Goal: Task Accomplishment & Management: Use online tool/utility

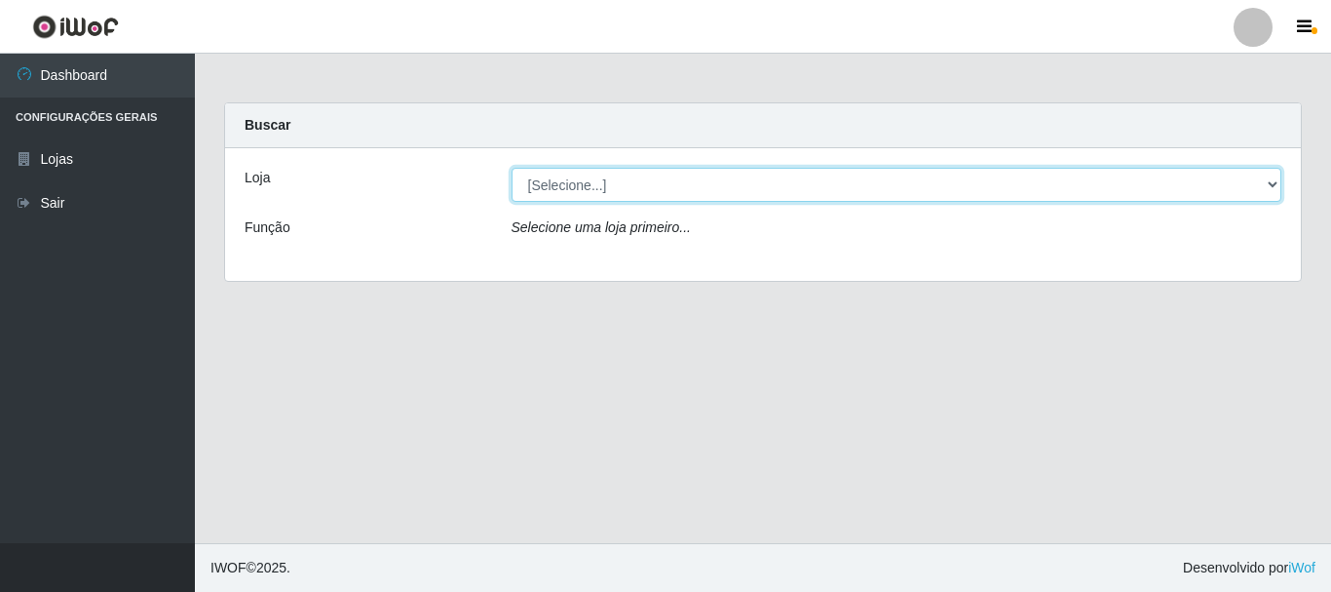
click at [695, 192] on select "[Selecione...] Nordestão - Alecrim" at bounding box center [897, 185] width 771 height 34
select select "453"
click at [512, 168] on select "[Selecione...] Nordestão - Alecrim" at bounding box center [897, 185] width 771 height 34
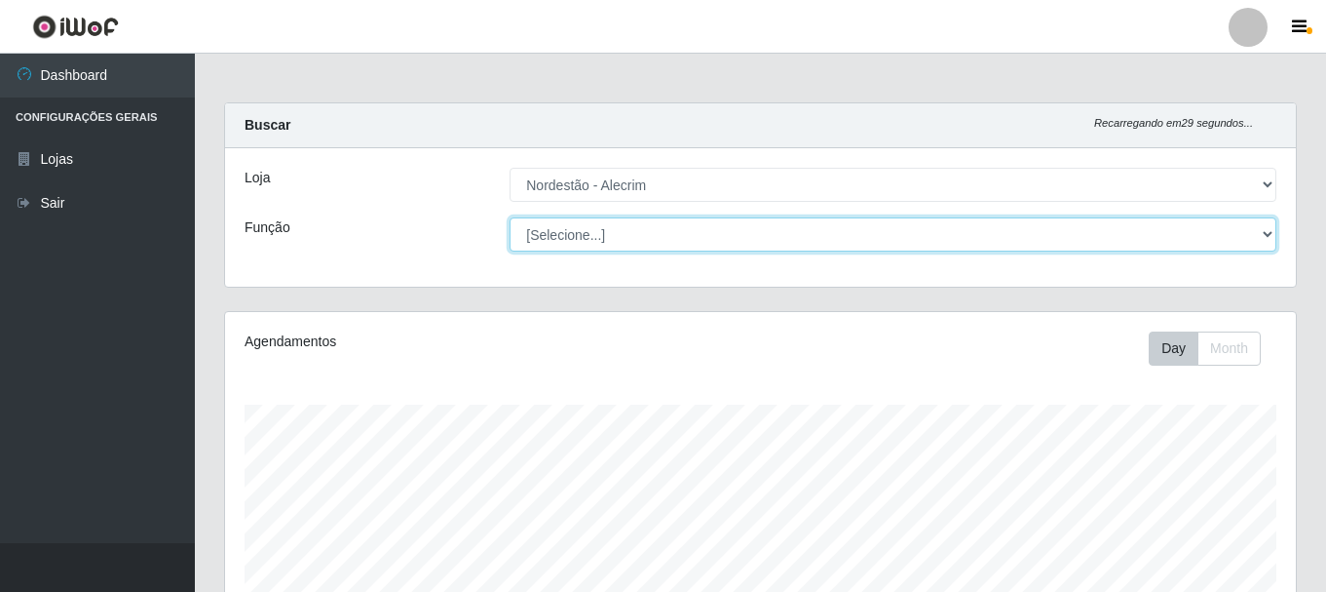
drag, startPoint x: 692, startPoint y: 195, endPoint x: 677, endPoint y: 240, distance: 47.1
click at [677, 240] on select "[Selecione...] Balconista + Balconista de Padaria Balconista de Padaria ++ Emba…" at bounding box center [893, 234] width 767 height 34
select select "1"
click at [510, 217] on select "[Selecione...] Balconista + Balconista de Padaria Balconista de Padaria ++ Emba…" at bounding box center [893, 234] width 767 height 34
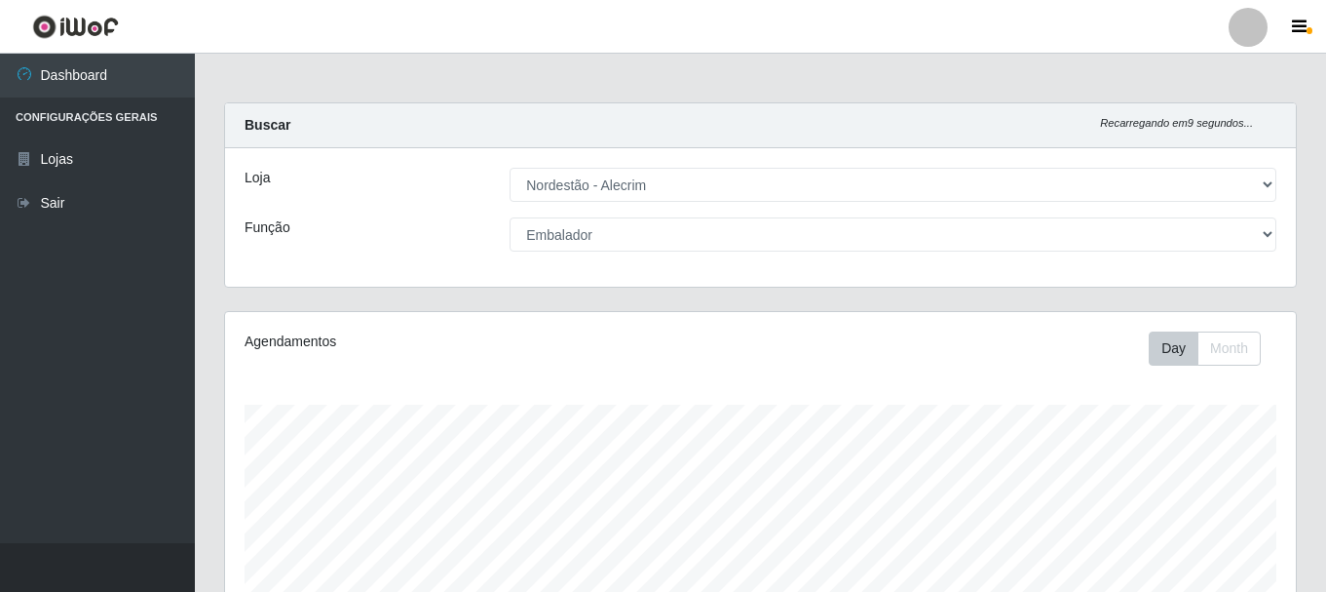
drag, startPoint x: 1321, startPoint y: 222, endPoint x: 1330, endPoint y: 322, distance: 99.8
click at [1326, 338] on html "Perfil Alterar Senha Sair Dashboard Configurações Gerais Lojas Sair Carregando.…" at bounding box center [663, 517] width 1326 height 1034
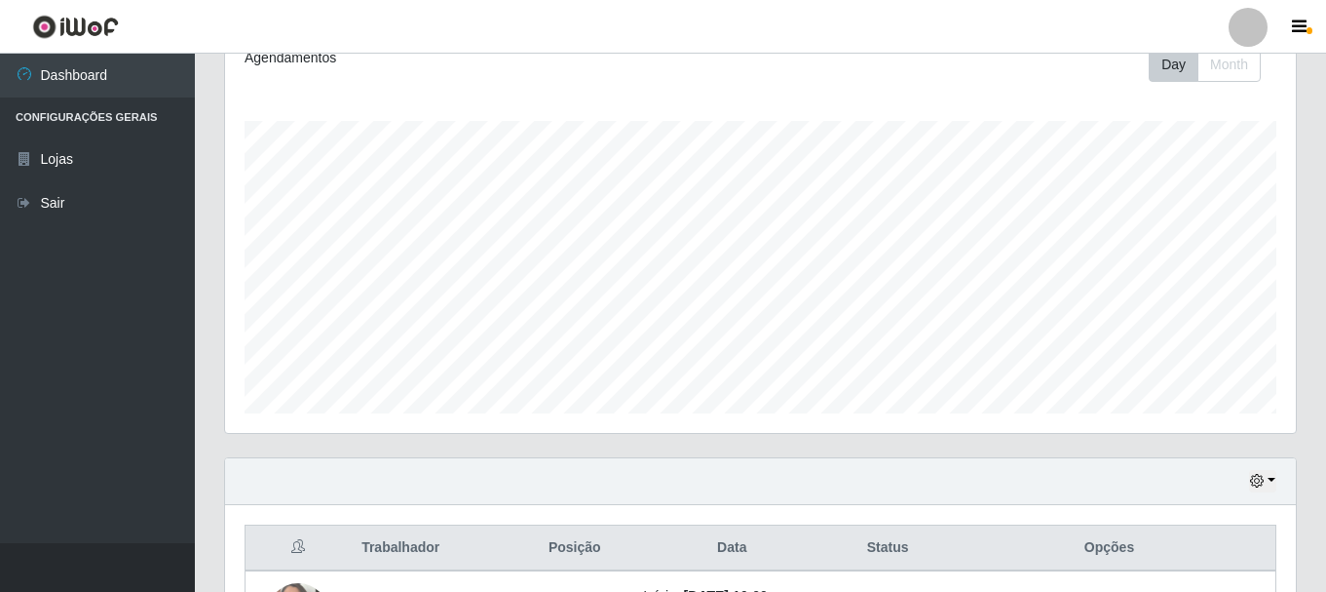
scroll to position [442, 0]
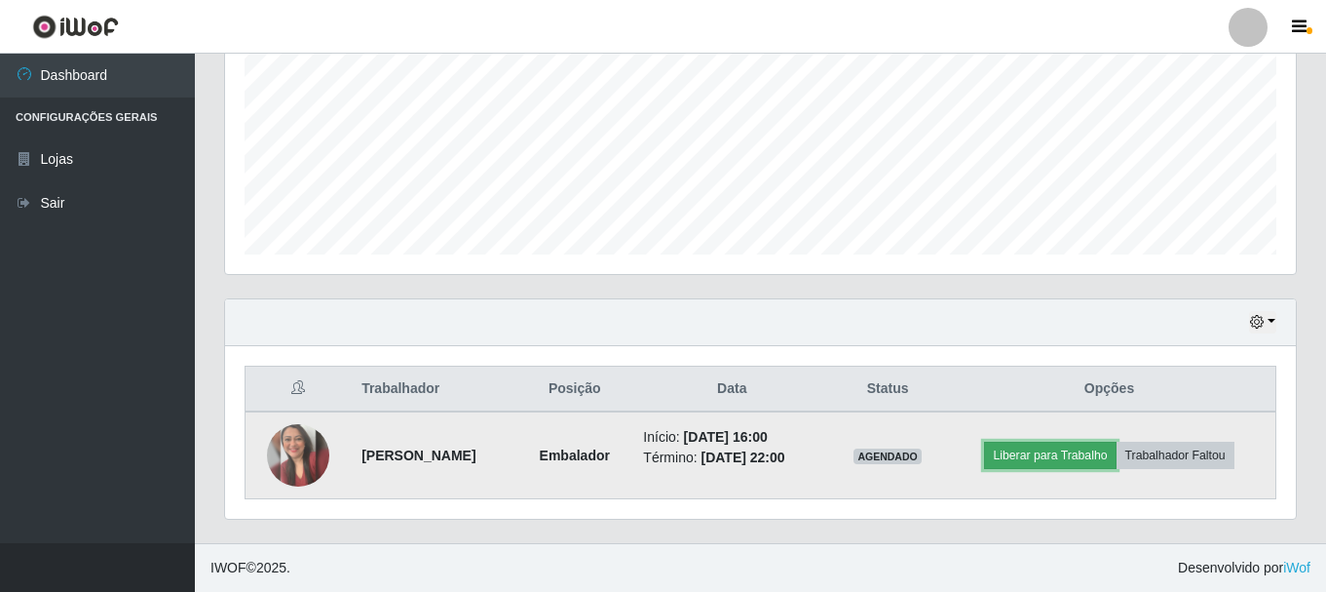
click at [1046, 453] on button "Liberar para Trabalho" at bounding box center [1050, 454] width 132 height 27
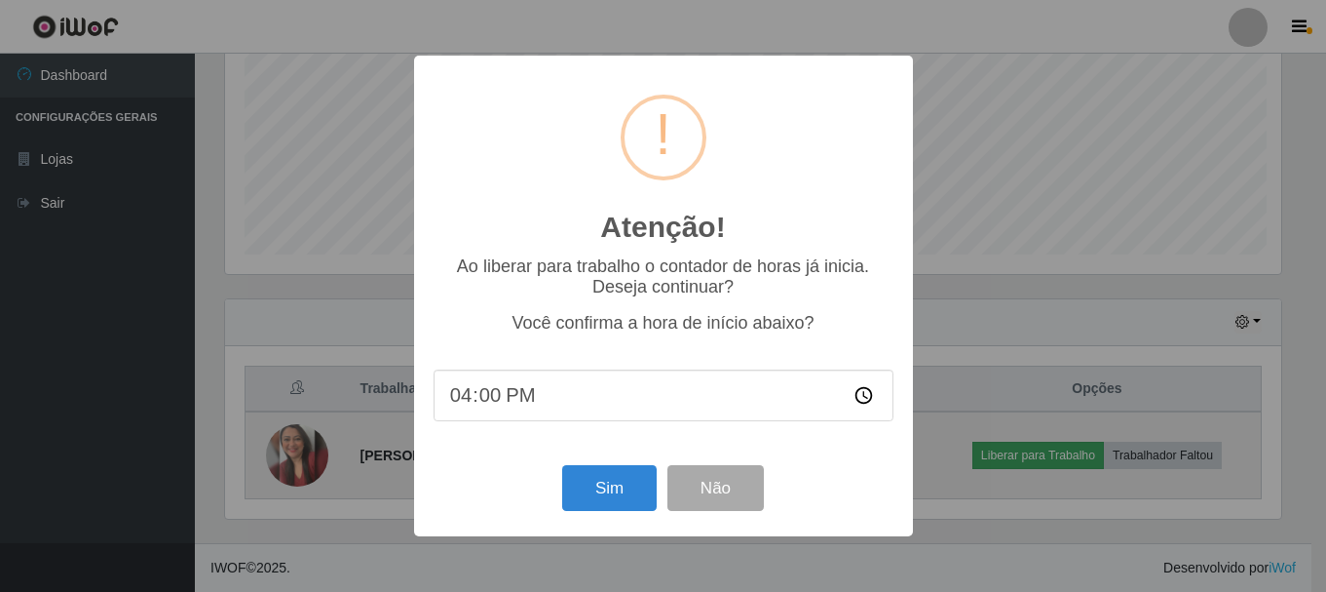
scroll to position [404, 1061]
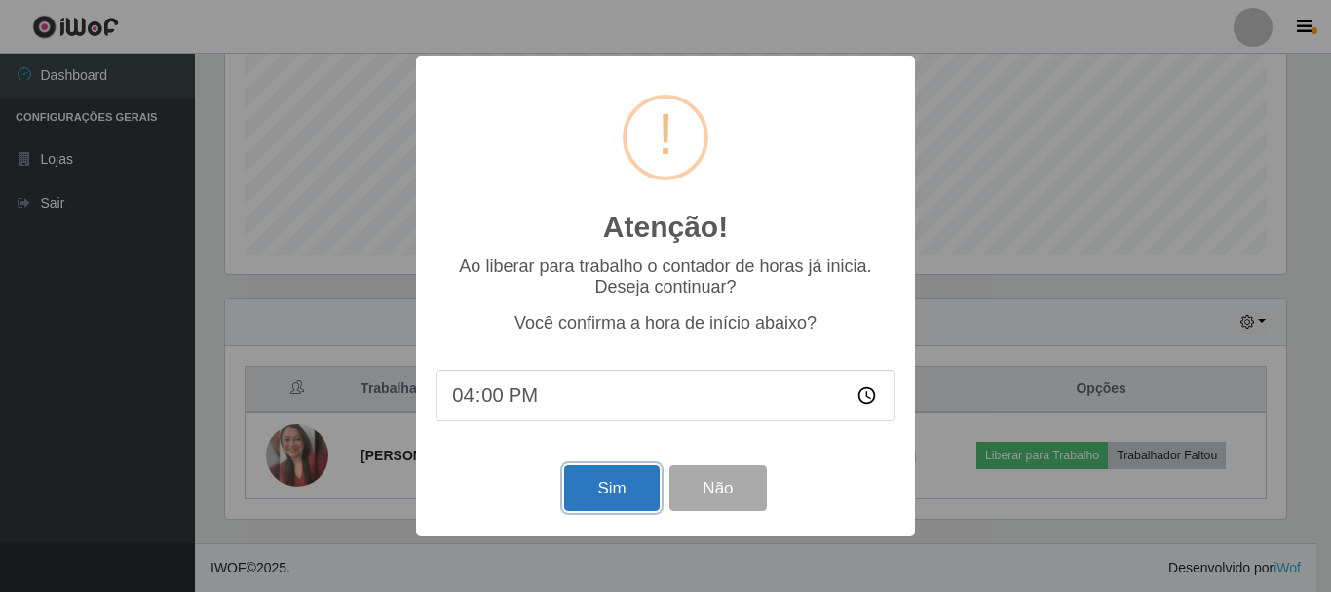
click at [611, 494] on button "Sim" at bounding box center [611, 488] width 95 height 46
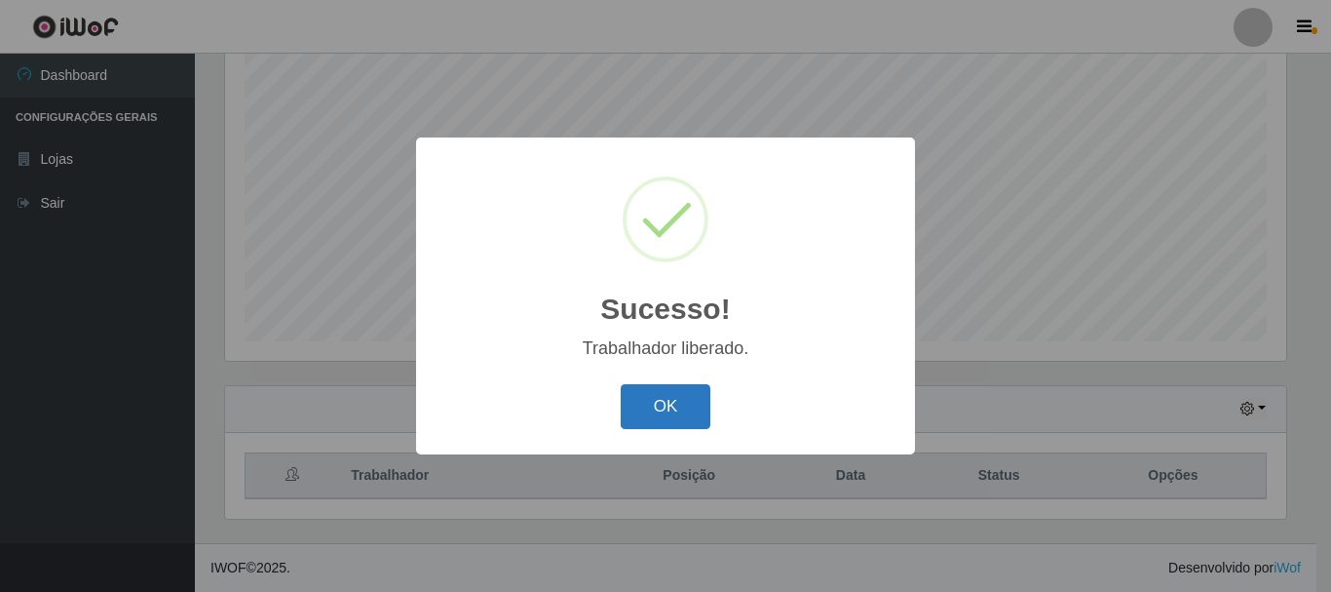
click at [671, 389] on button "OK" at bounding box center [666, 407] width 91 height 46
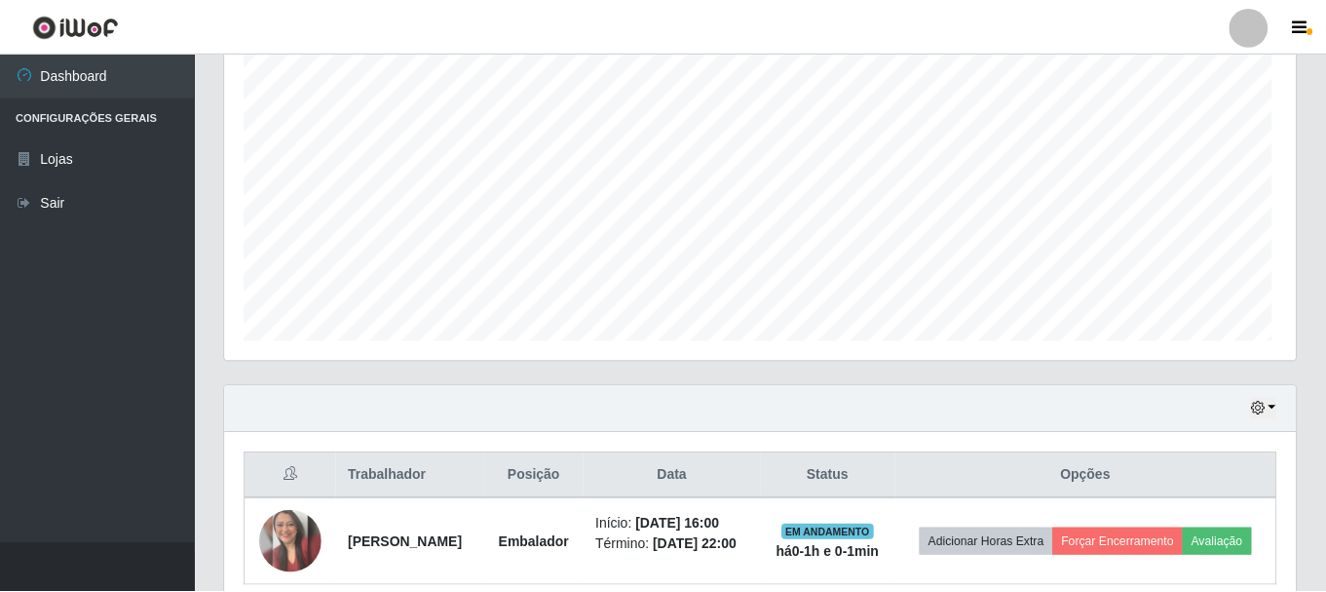
scroll to position [404, 1071]
